Goal: Task Accomplishment & Management: Use online tool/utility

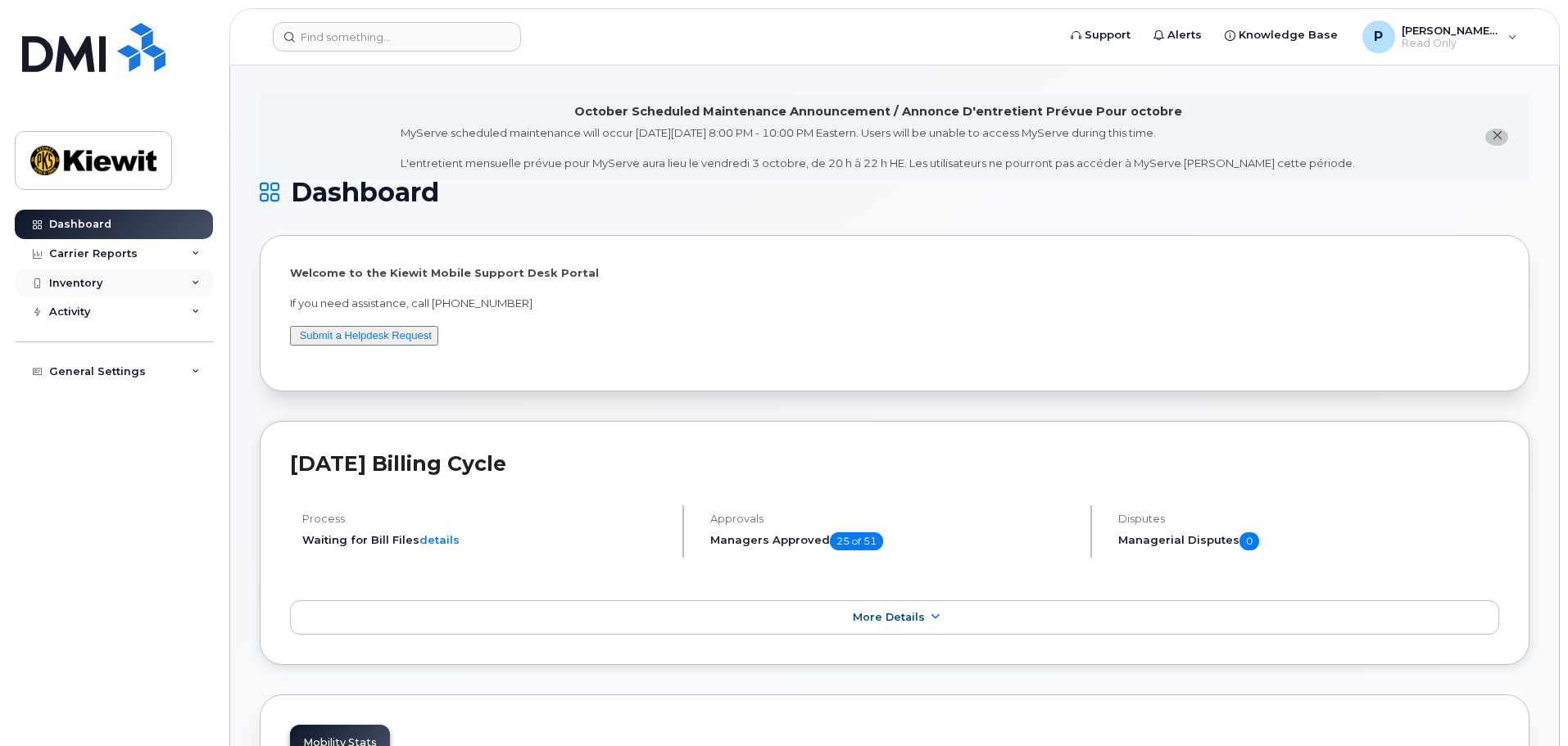
click at [138, 285] on div "Inventory" at bounding box center [113, 283] width 198 height 29
click at [112, 307] on div "Mobility Devices" at bounding box center [103, 312] width 93 height 15
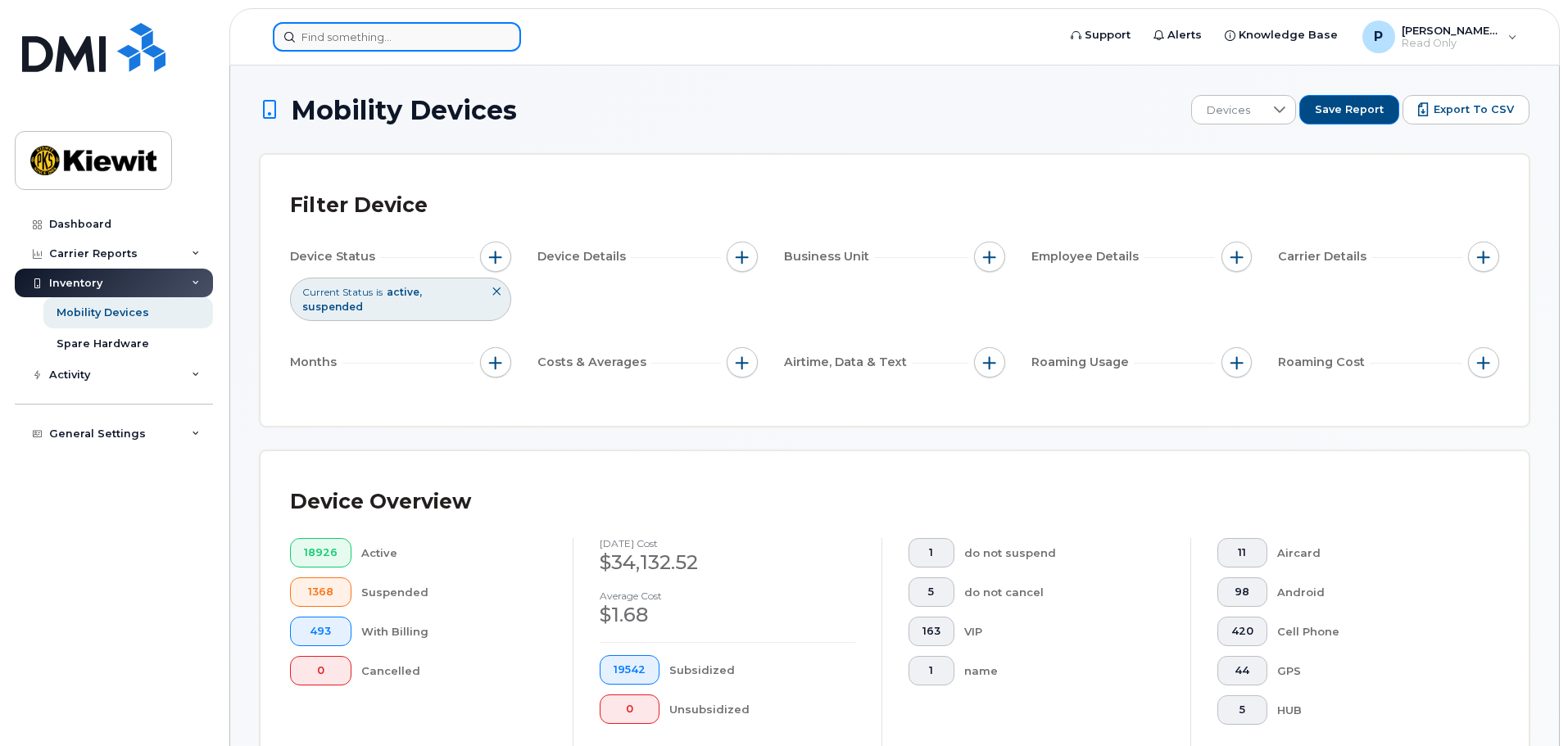
click at [461, 29] on input at bounding box center [396, 37] width 248 height 29
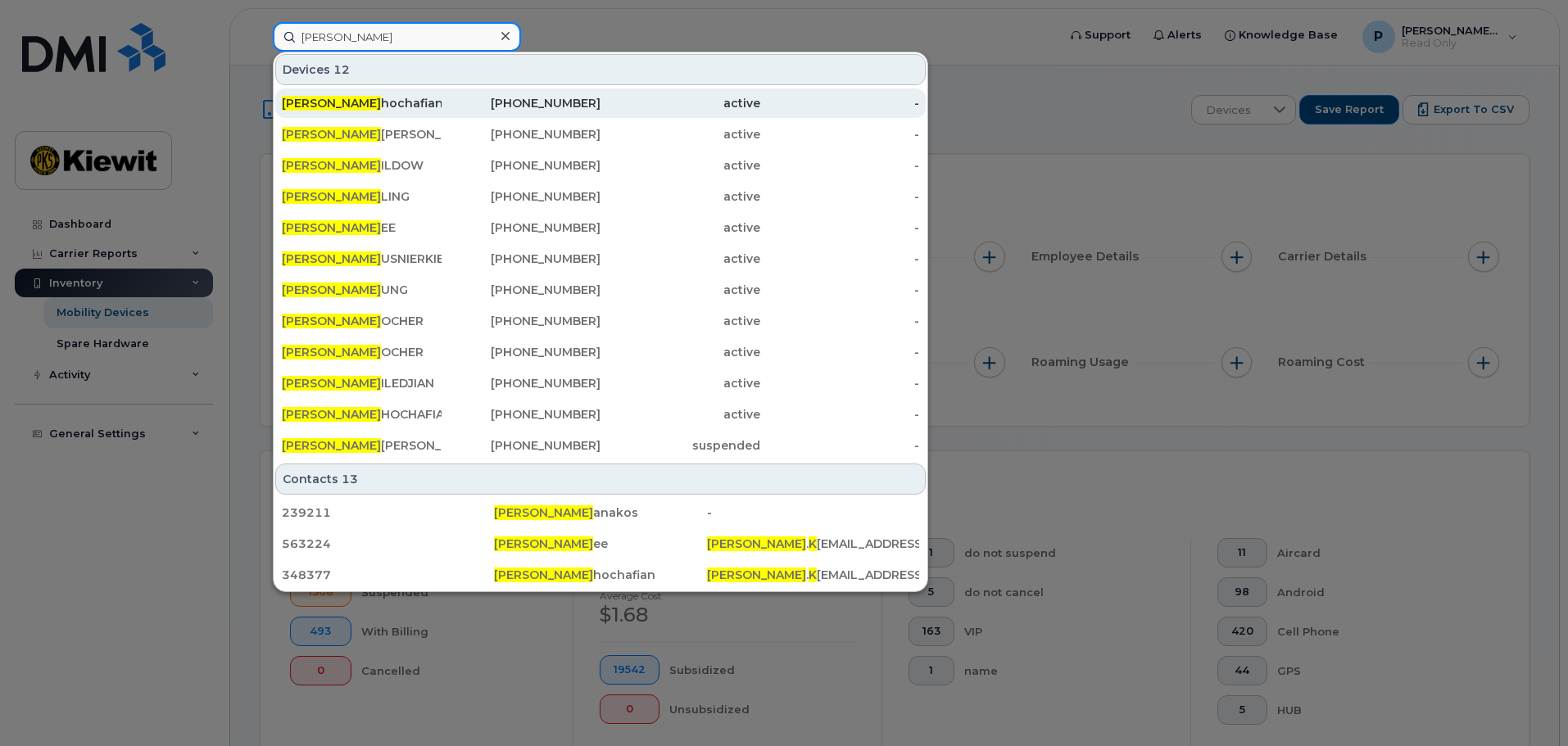
type input "Alex K"
click at [368, 105] on div "Alex K hochafian" at bounding box center [361, 103] width 160 height 16
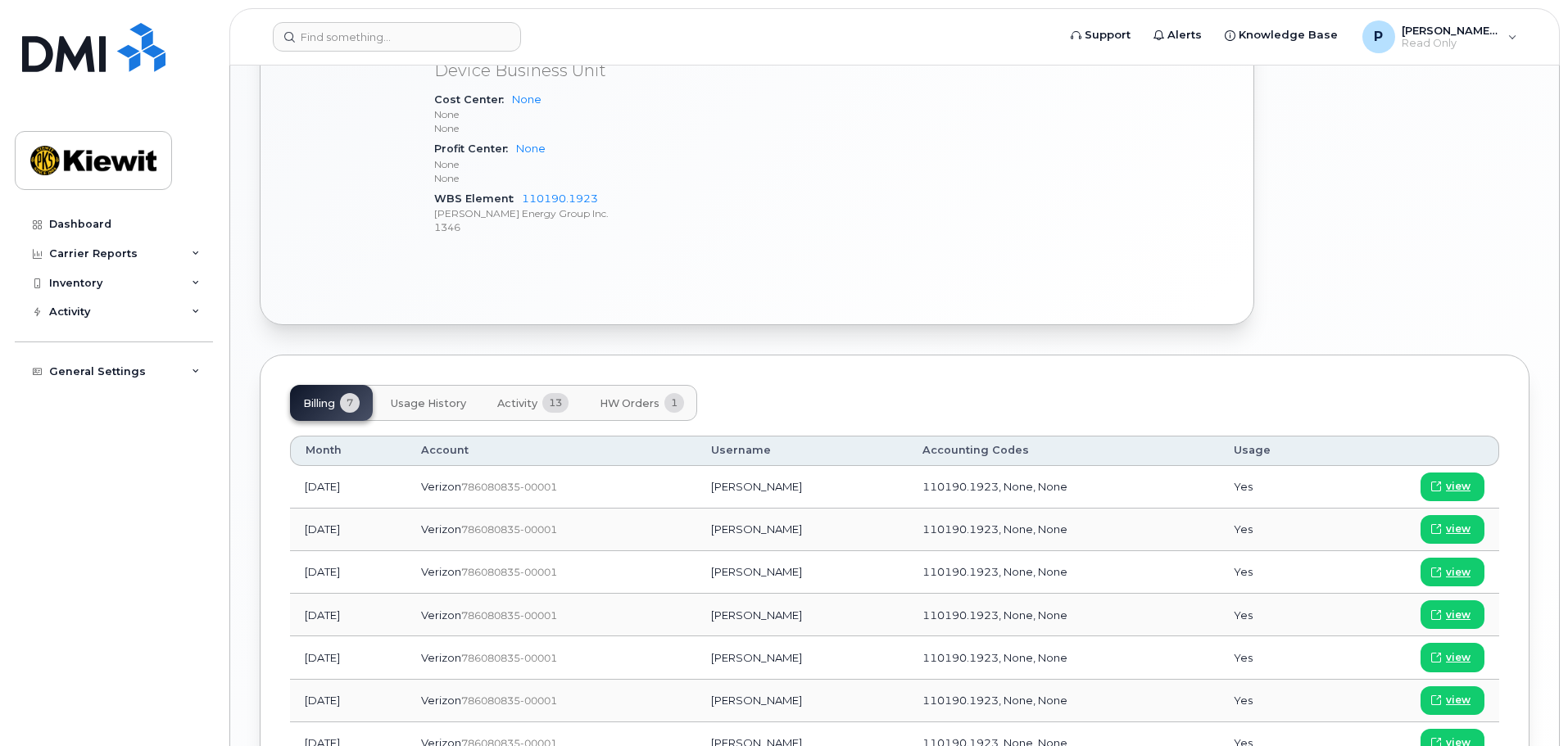
scroll to position [1064, 0]
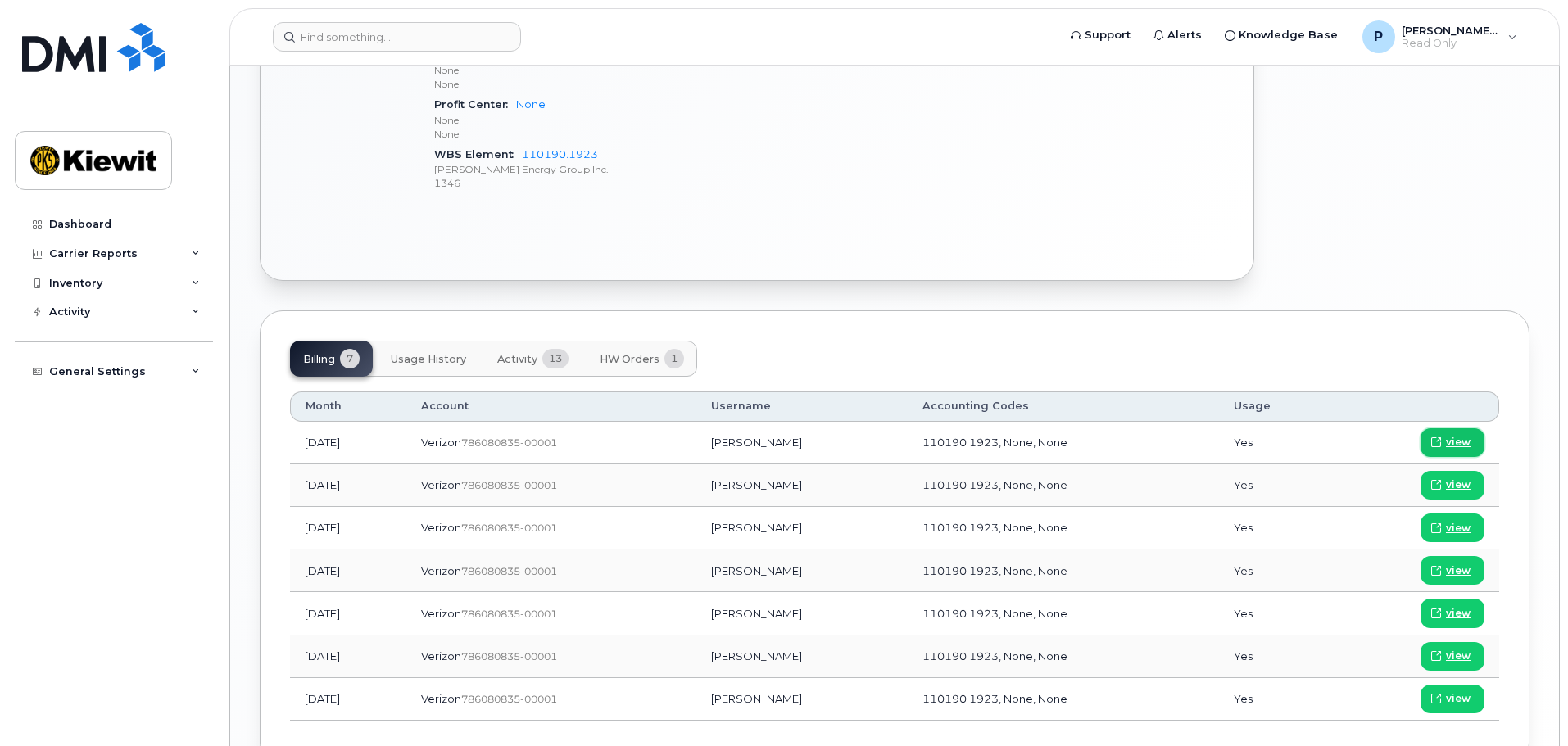
click at [1445, 428] on link "view" at bounding box center [1452, 442] width 63 height 28
click at [422, 43] on input at bounding box center [396, 37] width 248 height 29
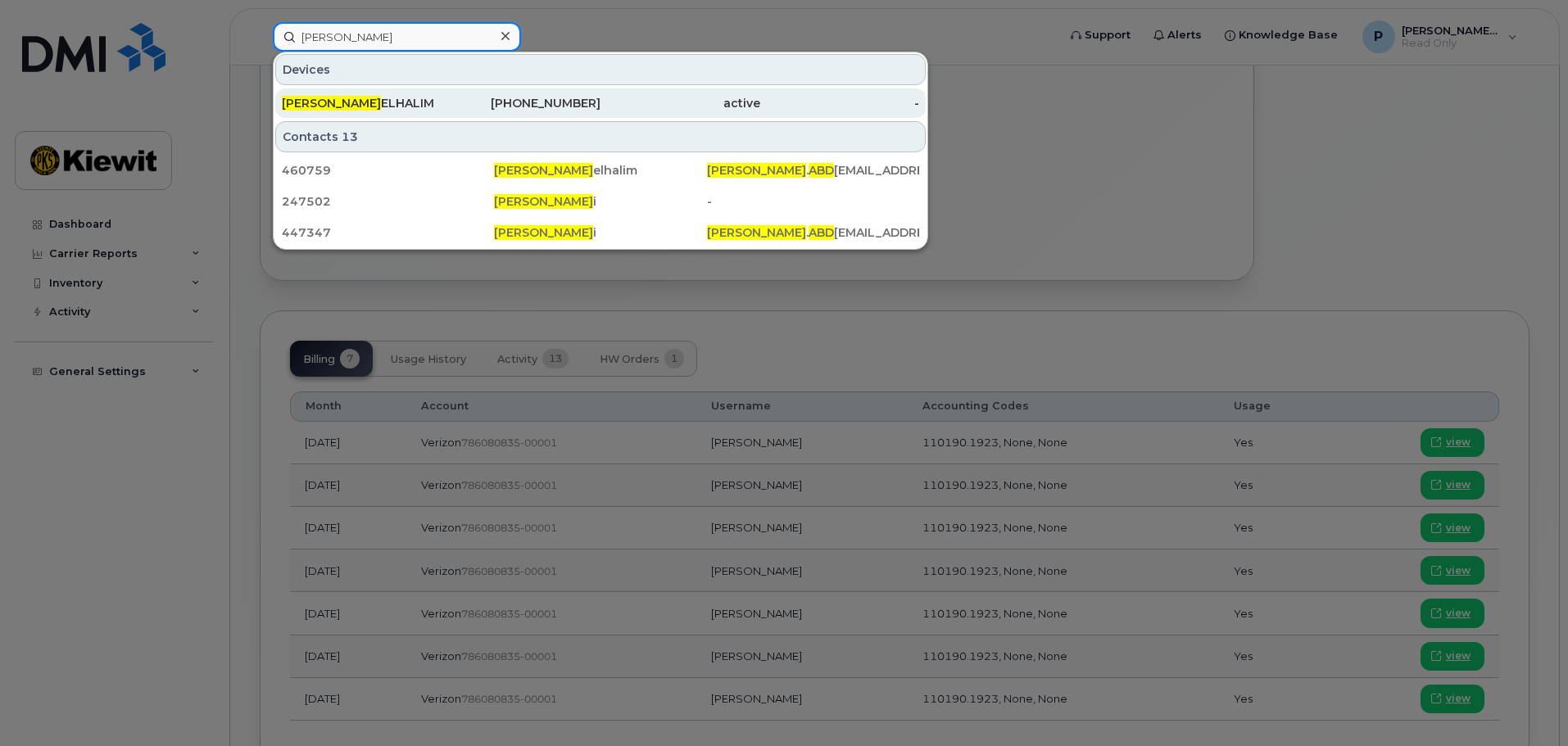
type input "mohamed abd"
click at [427, 99] on div "MOHAMED ABD ELHALIM" at bounding box center [361, 103] width 160 height 16
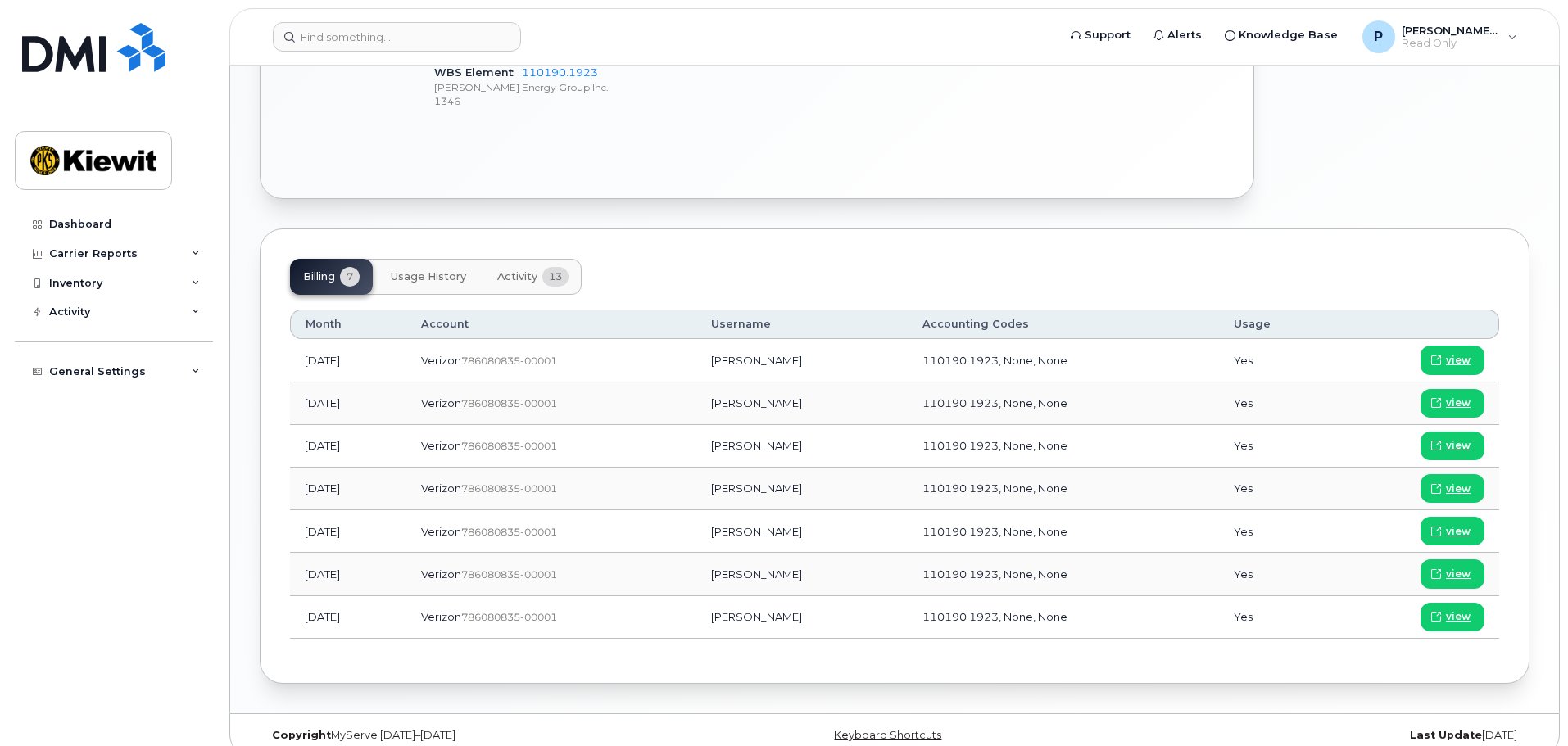
scroll to position [969, 0]
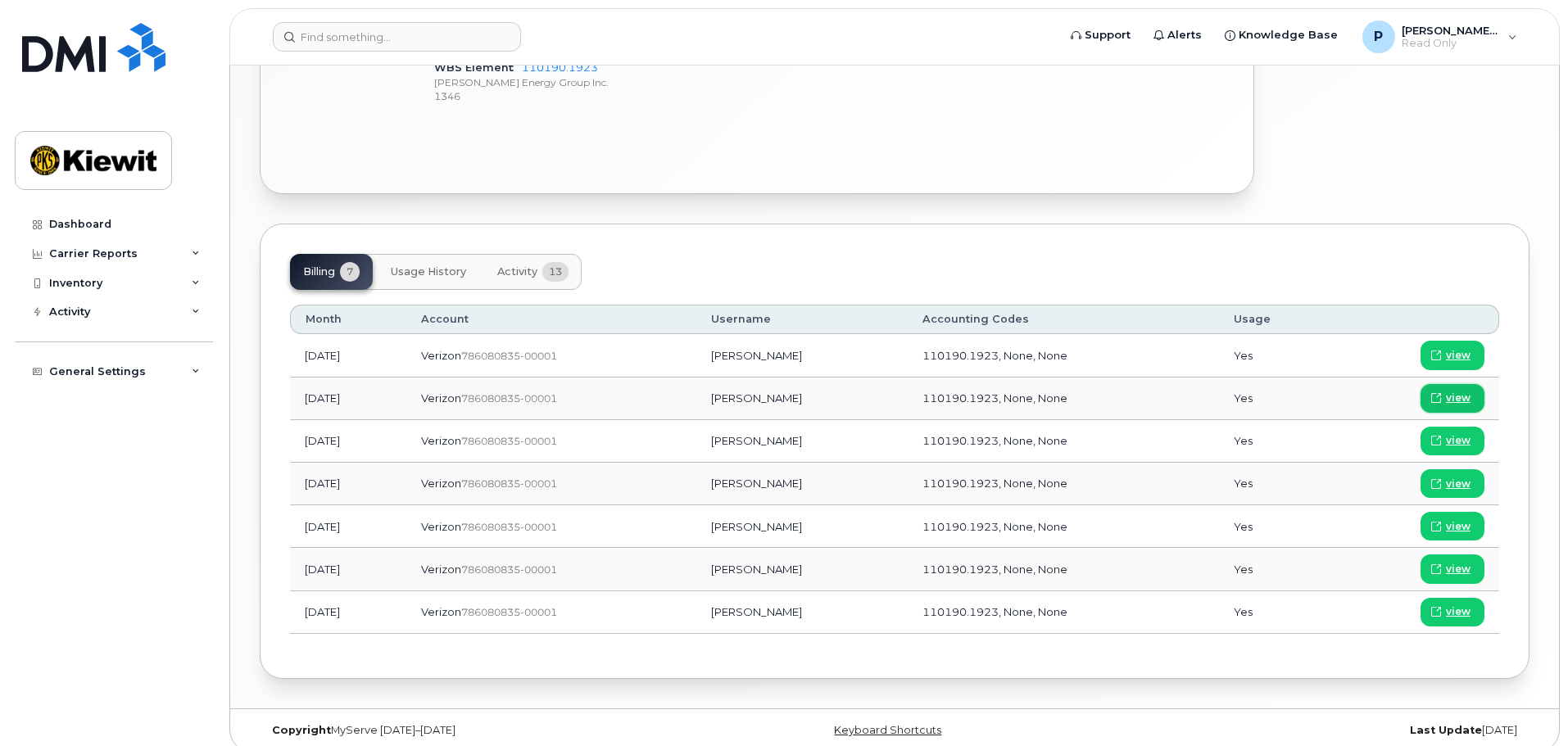
click at [1446, 390] on span "view" at bounding box center [1457, 397] width 25 height 15
click at [409, 39] on input at bounding box center [396, 37] width 248 height 29
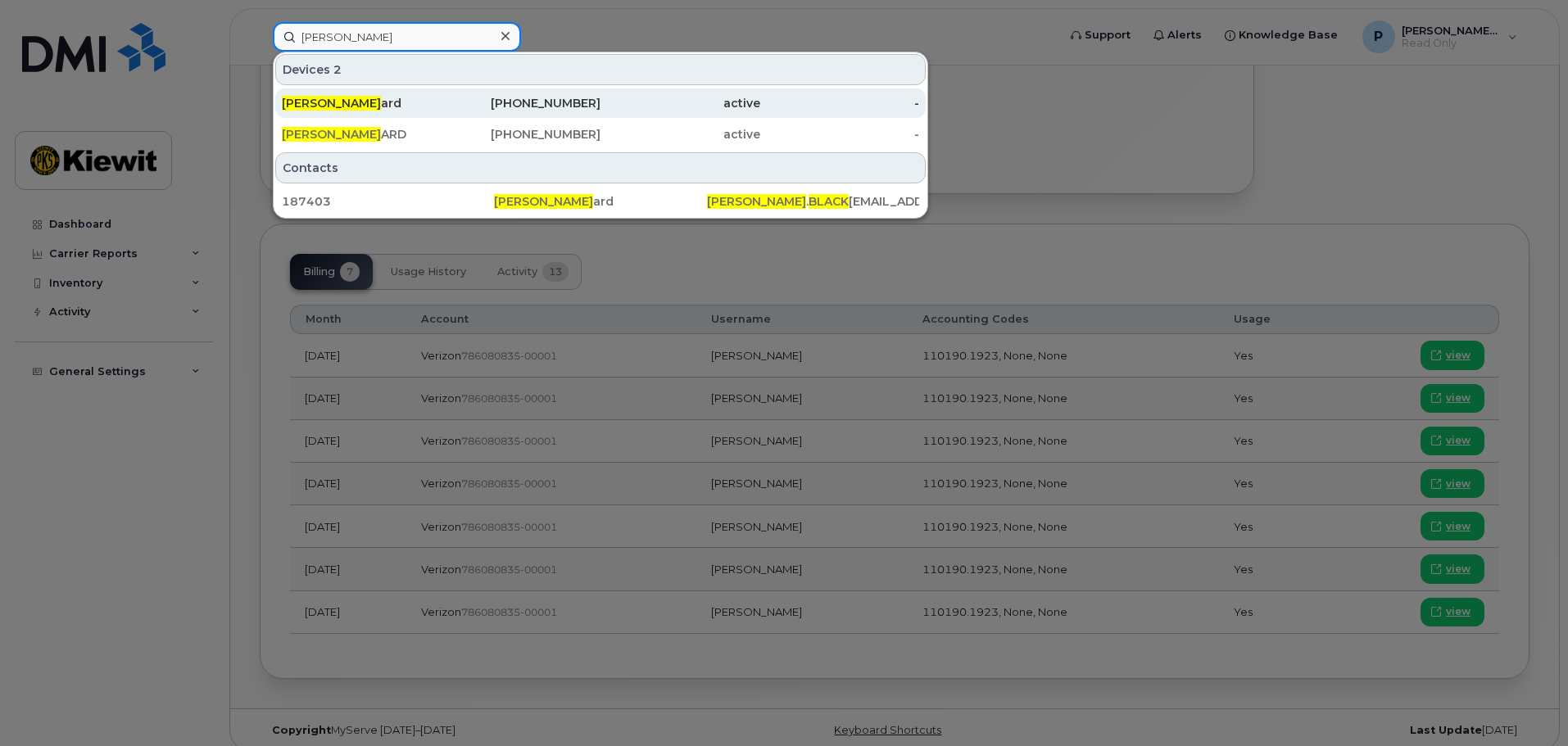
type input "greg black"
click at [441, 99] on link "Greg Black ard 832-317-8970 active -" at bounding box center [600, 103] width 650 height 29
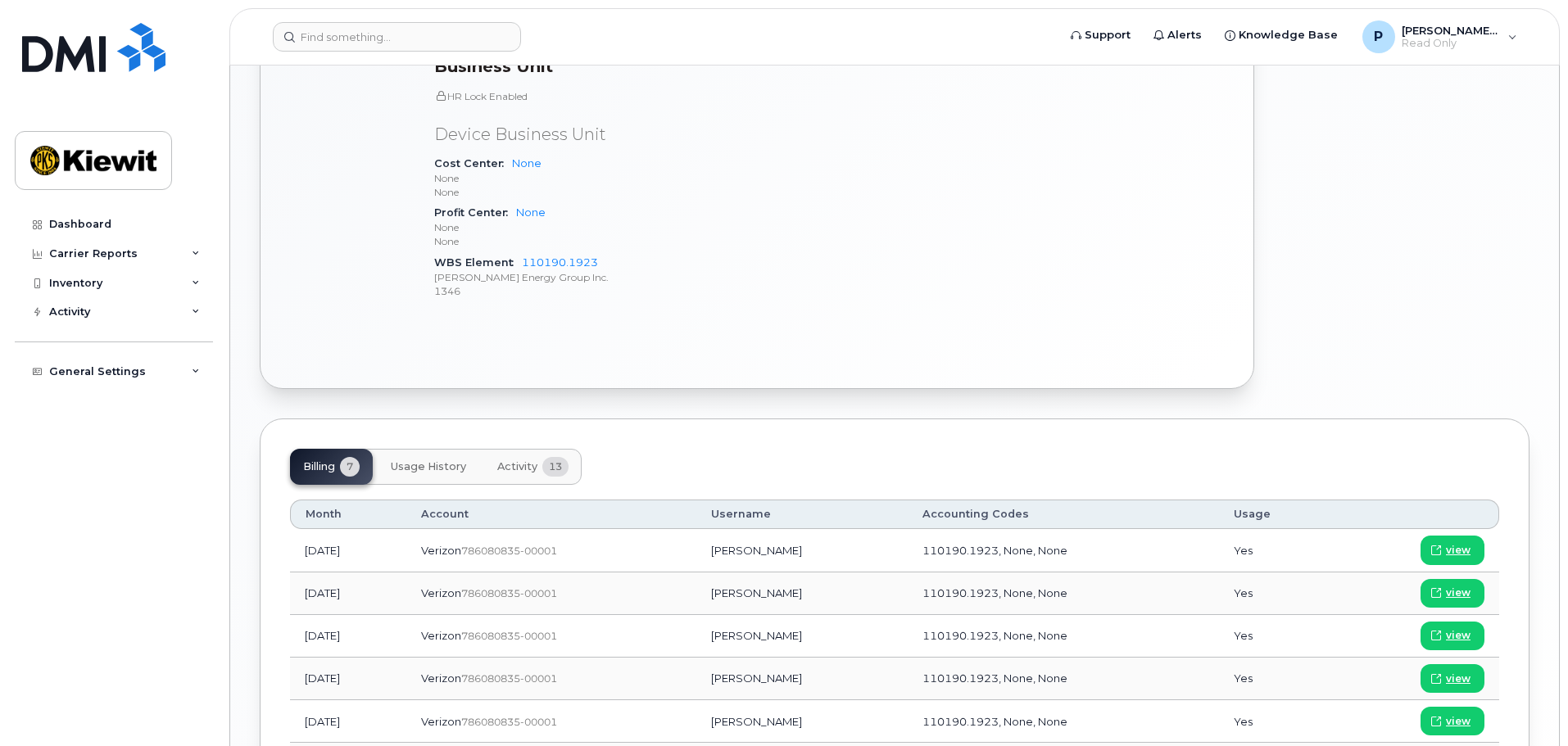
scroll to position [1108, 0]
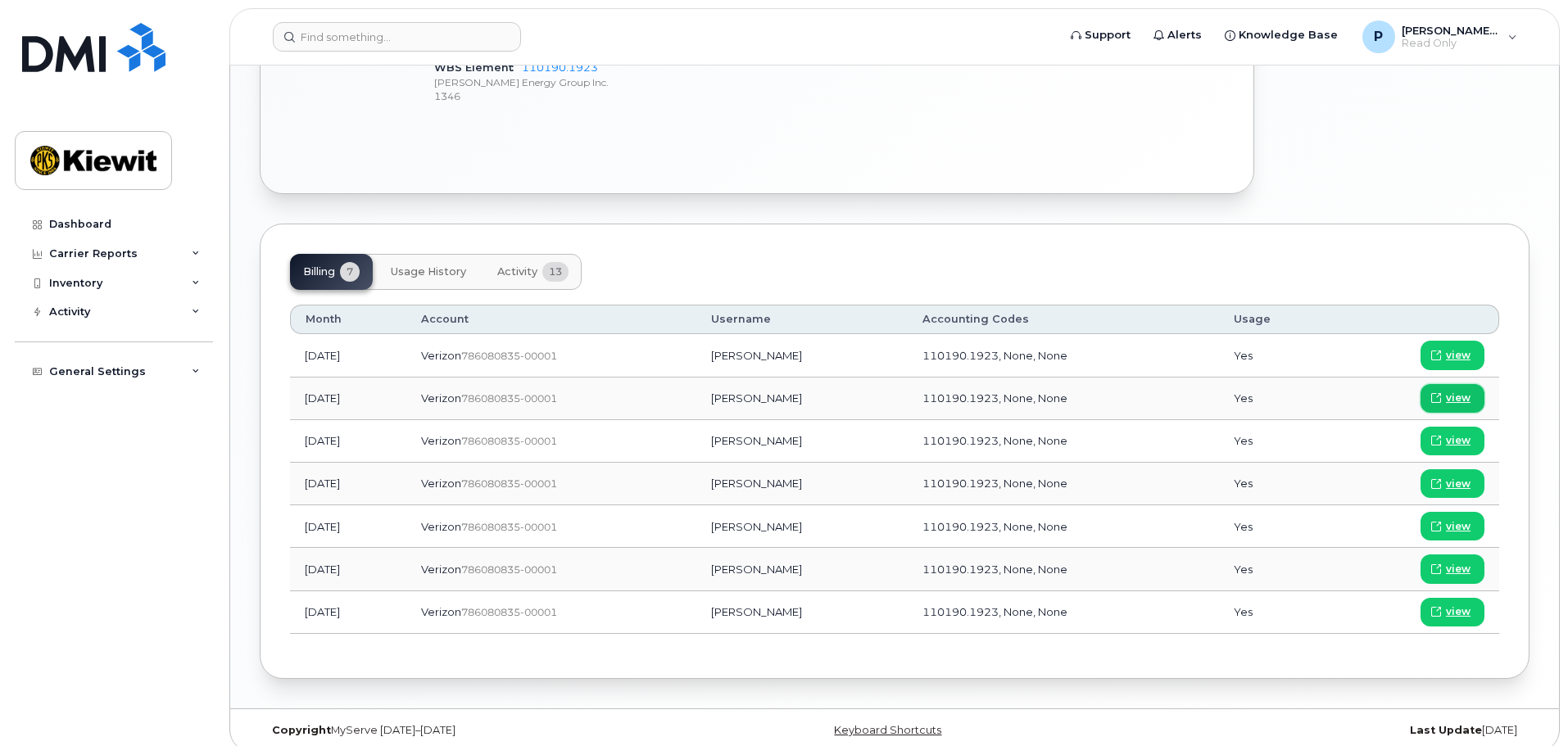
click at [1454, 390] on span "view" at bounding box center [1457, 397] width 25 height 15
click at [433, 33] on input at bounding box center [396, 37] width 248 height 29
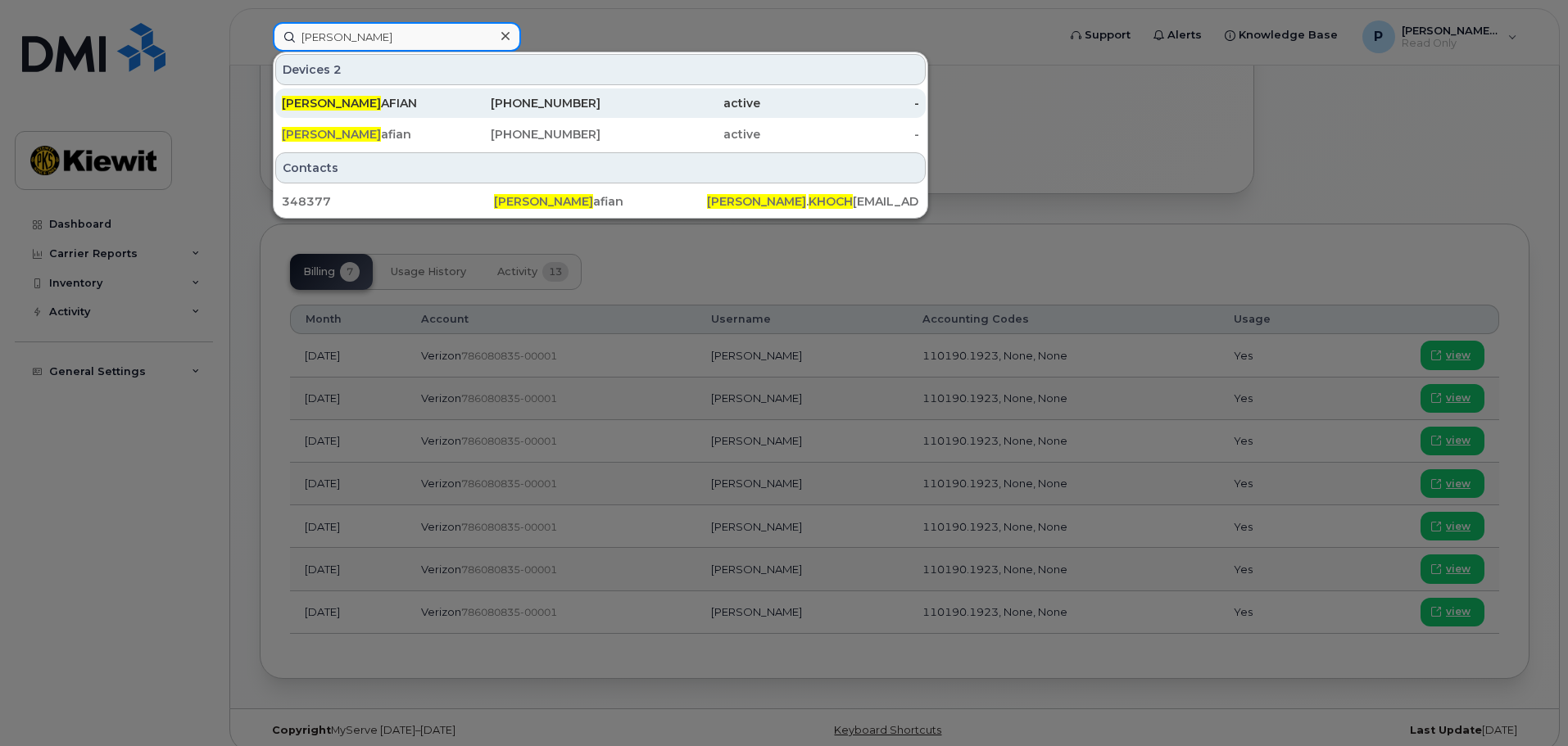
type input "alex khoch"
click at [404, 98] on div "ALEX KHOCH AFIAN" at bounding box center [361, 103] width 160 height 16
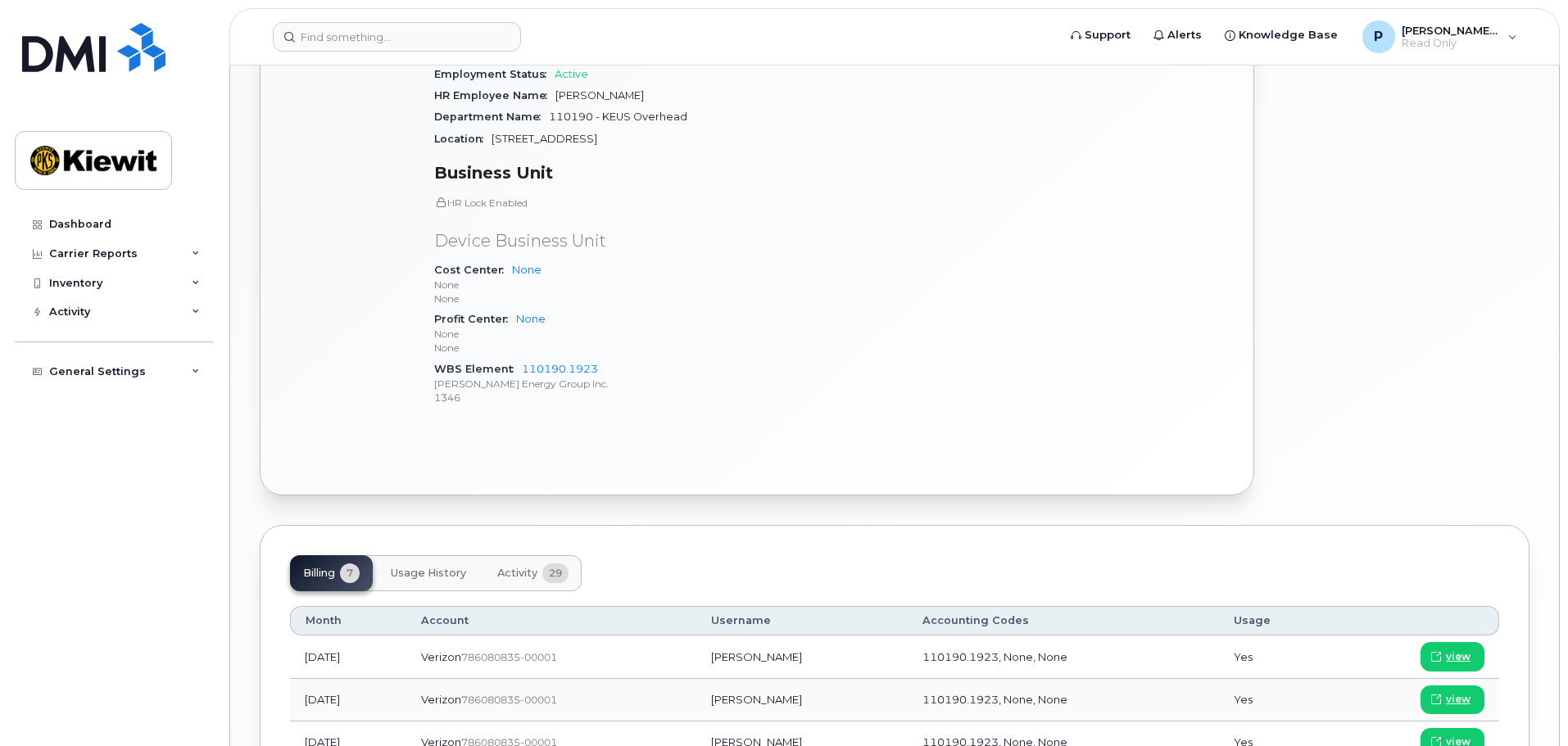
scroll to position [983, 0]
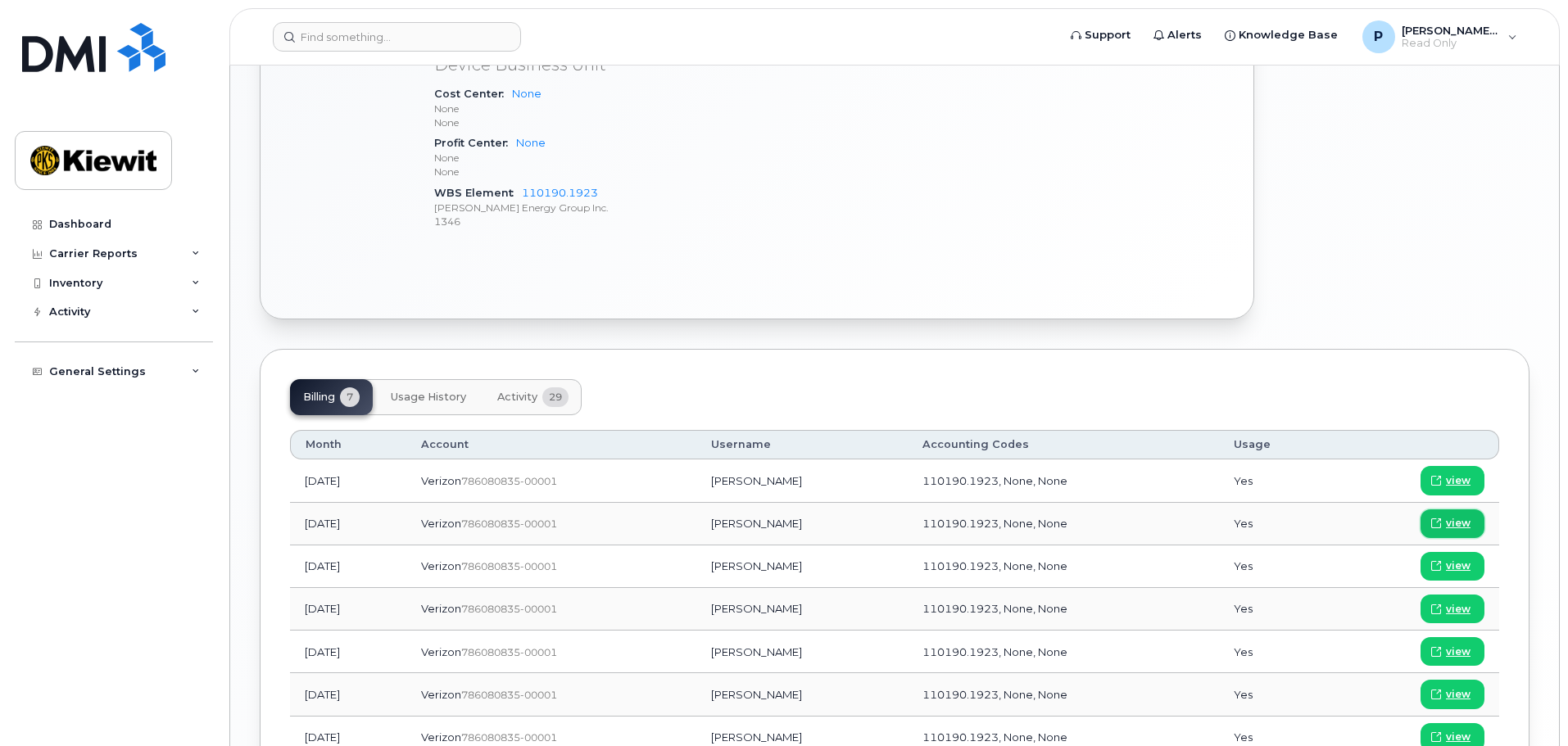
click at [1440, 518] on icon at bounding box center [1435, 522] width 9 height 9
